Goal: Task Accomplishment & Management: Manage account settings

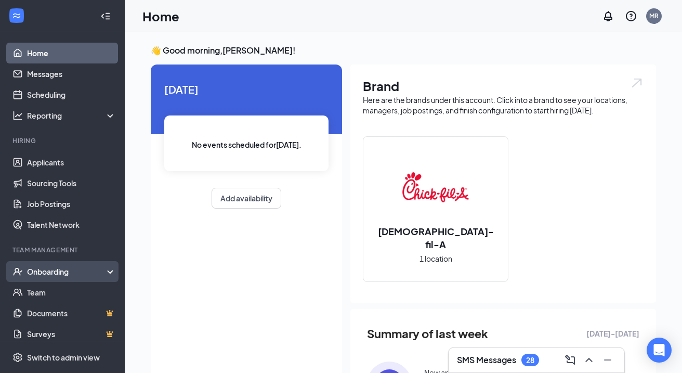
click at [110, 269] on div "Onboarding" at bounding box center [62, 271] width 125 height 21
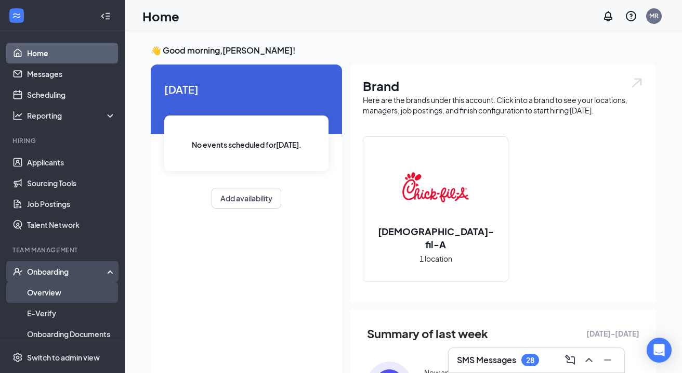
click at [89, 284] on link "Overview" at bounding box center [71, 292] width 89 height 21
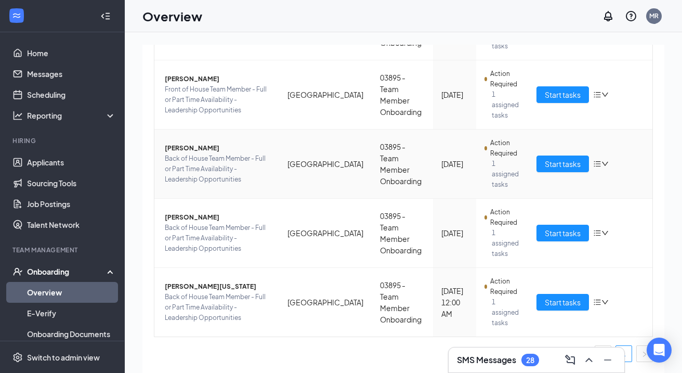
scroll to position [472, 0]
click at [606, 164] on icon "down" at bounding box center [605, 164] width 6 height 4
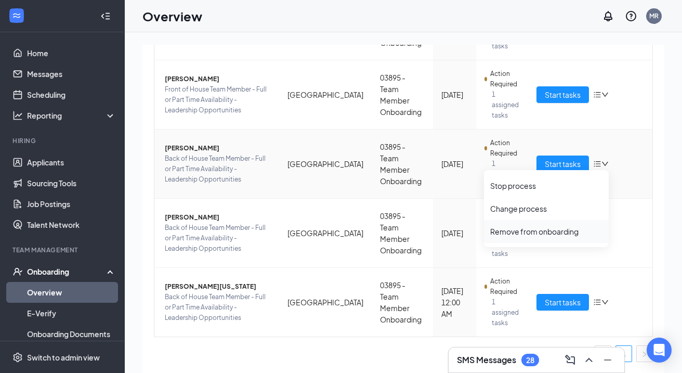
click at [555, 231] on div "Remove from onboarding" at bounding box center [546, 231] width 112 height 10
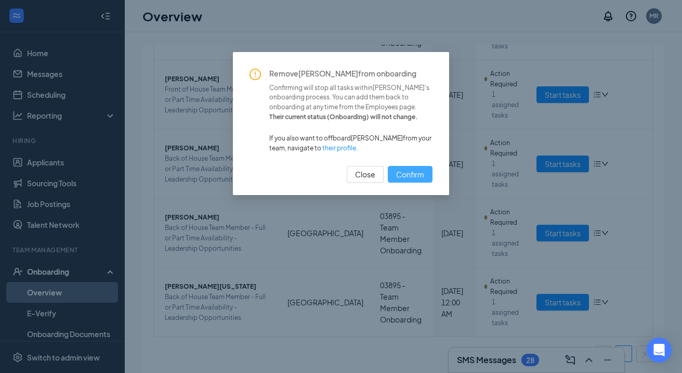
click at [415, 175] on span "Confirm" at bounding box center [410, 174] width 28 height 11
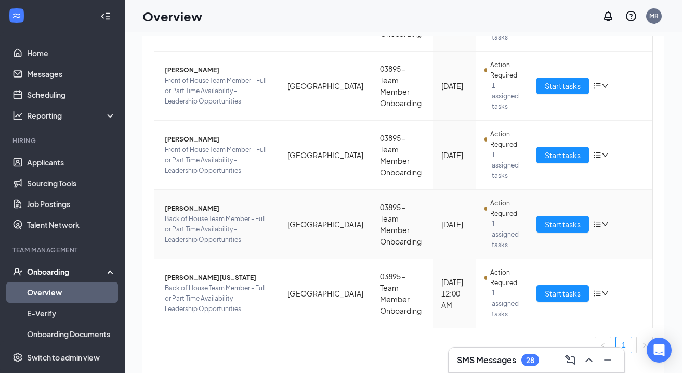
scroll to position [403, 0]
click at [595, 367] on div at bounding box center [588, 360] width 19 height 17
click at [588, 357] on icon "ChevronUp" at bounding box center [589, 360] width 12 height 12
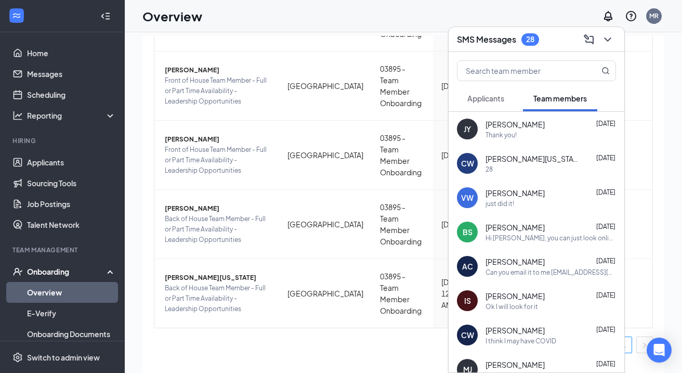
click at [495, 97] on span "Applicants" at bounding box center [486, 98] width 37 height 9
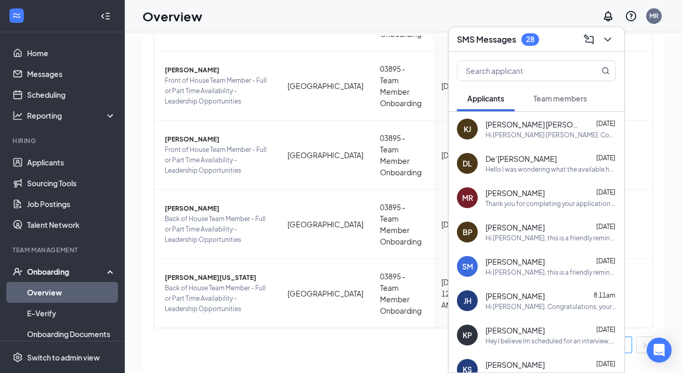
click at [550, 100] on span "Team members" at bounding box center [561, 98] width 54 height 9
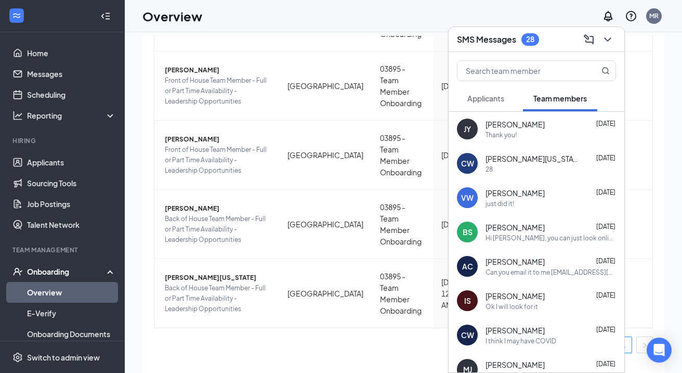
click at [499, 109] on button "Applicants" at bounding box center [486, 98] width 58 height 26
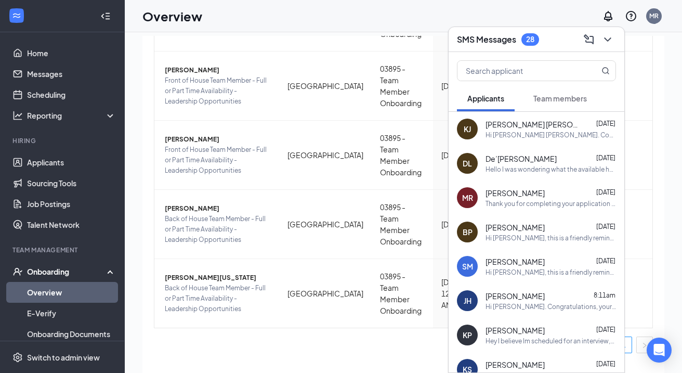
click at [560, 108] on button "Team members" at bounding box center [560, 98] width 74 height 26
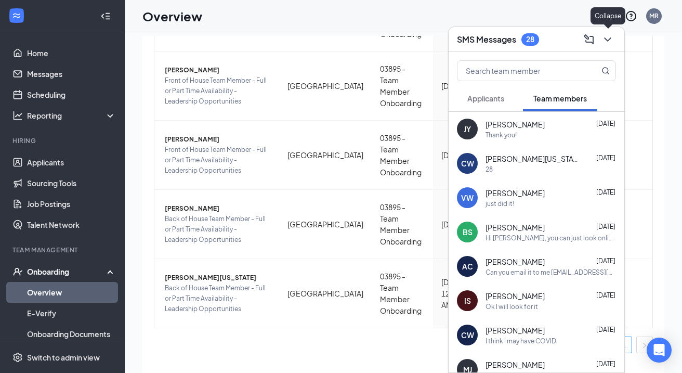
click at [614, 41] on icon "ChevronDown" at bounding box center [608, 39] width 12 height 12
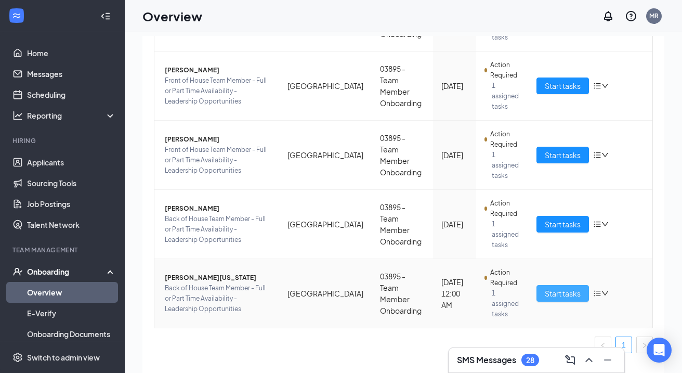
click at [572, 293] on span "Start tasks" at bounding box center [563, 293] width 36 height 11
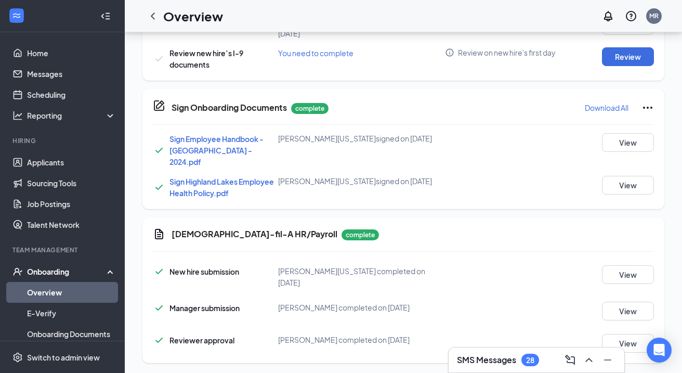
scroll to position [395, 0]
click at [93, 290] on link "Overview" at bounding box center [71, 292] width 89 height 21
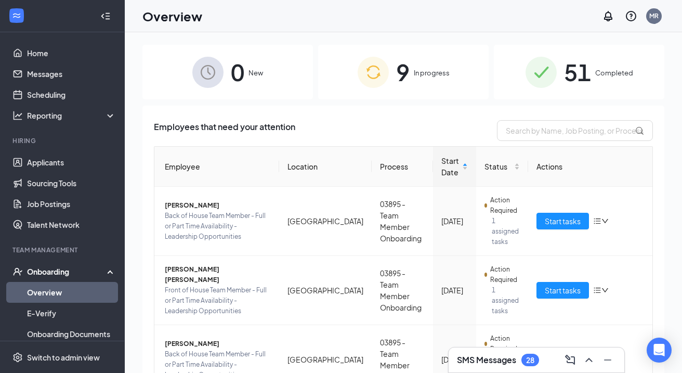
click at [548, 82] on img at bounding box center [541, 72] width 31 height 31
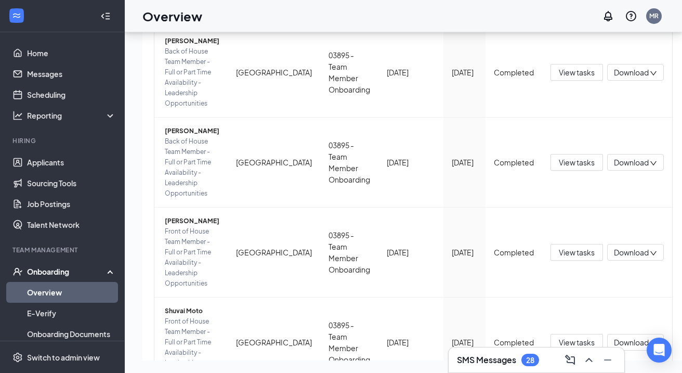
scroll to position [47, 0]
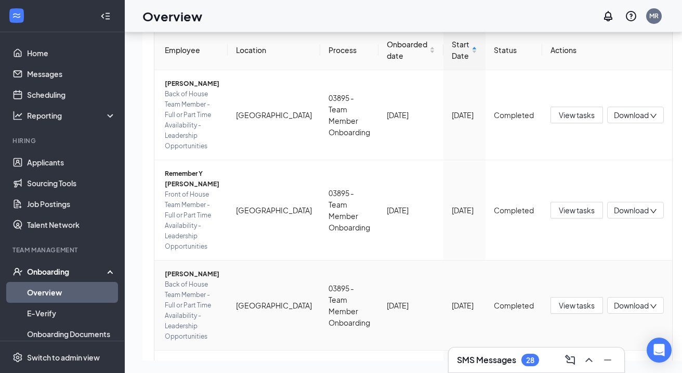
scroll to position [105, 0]
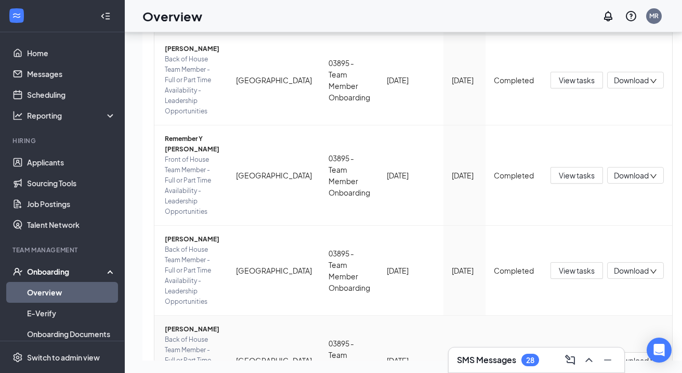
click at [185, 324] on span "[PERSON_NAME]" at bounding box center [192, 329] width 55 height 10
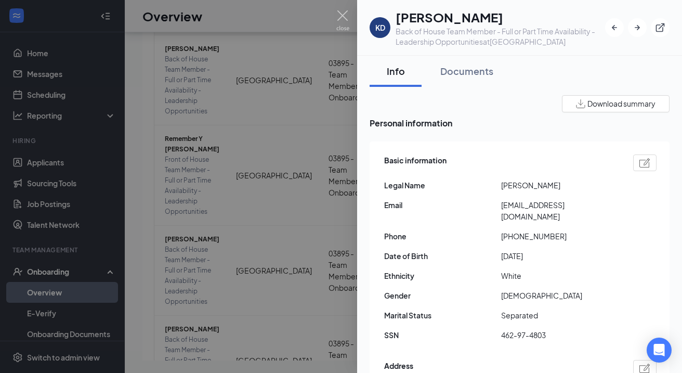
click at [345, 19] on img at bounding box center [343, 20] width 13 height 20
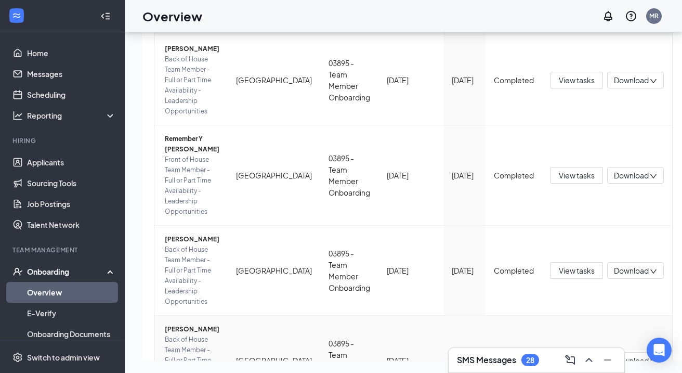
click at [559, 355] on span "View tasks" at bounding box center [577, 360] width 36 height 11
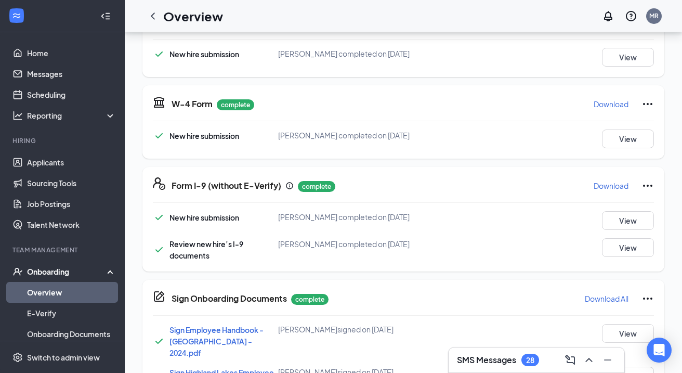
scroll to position [257, 0]
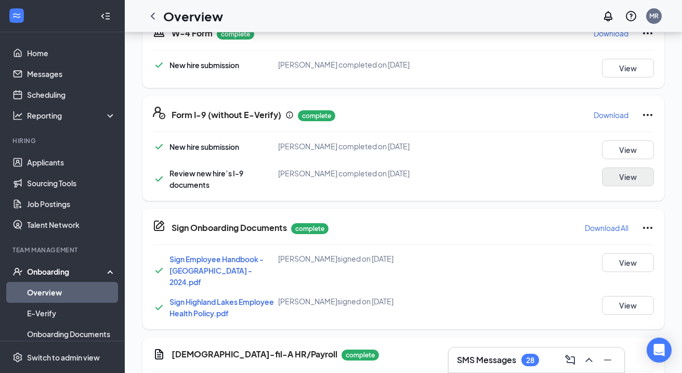
click at [640, 177] on button "View" at bounding box center [628, 176] width 52 height 19
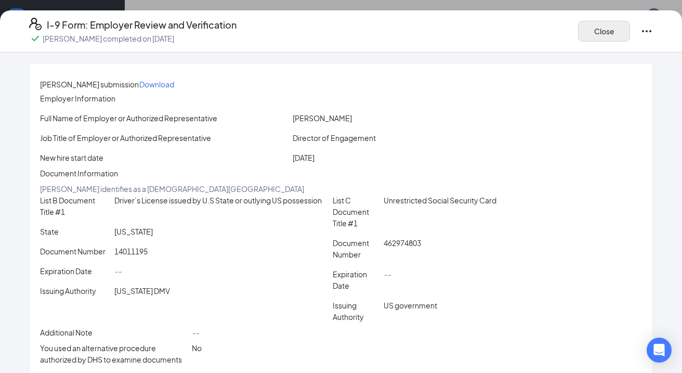
scroll to position [0, 0]
click at [585, 39] on button "Close" at bounding box center [604, 31] width 52 height 21
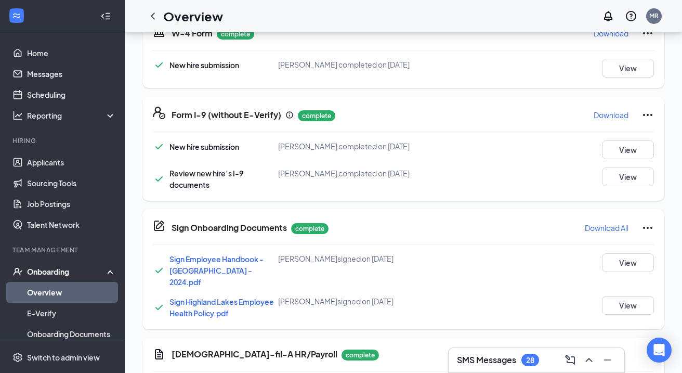
click at [61, 292] on link "Overview" at bounding box center [71, 292] width 89 height 21
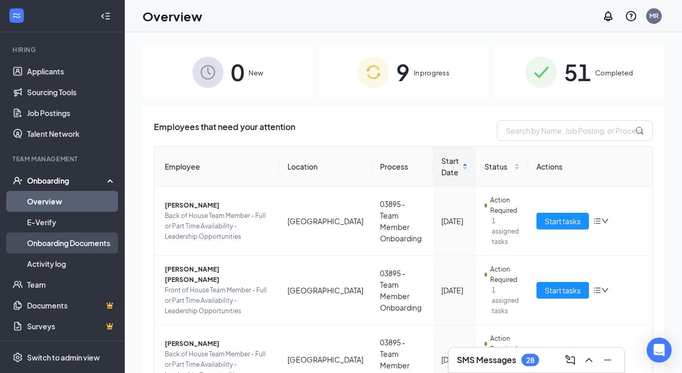
scroll to position [91, 0]
click at [77, 244] on link "Onboarding Documents" at bounding box center [71, 242] width 89 height 21
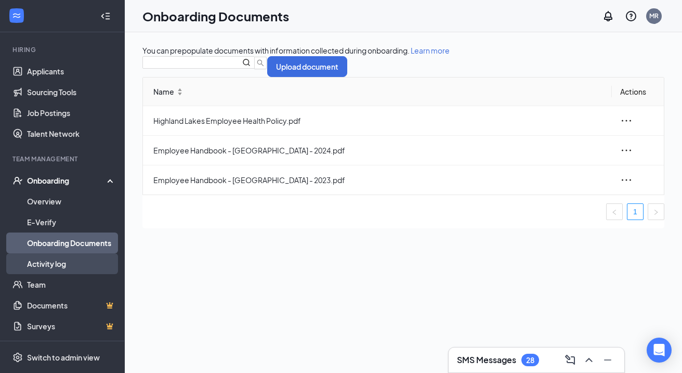
click at [72, 262] on link "Activity log" at bounding box center [71, 263] width 89 height 21
